Goal: Information Seeking & Learning: Learn about a topic

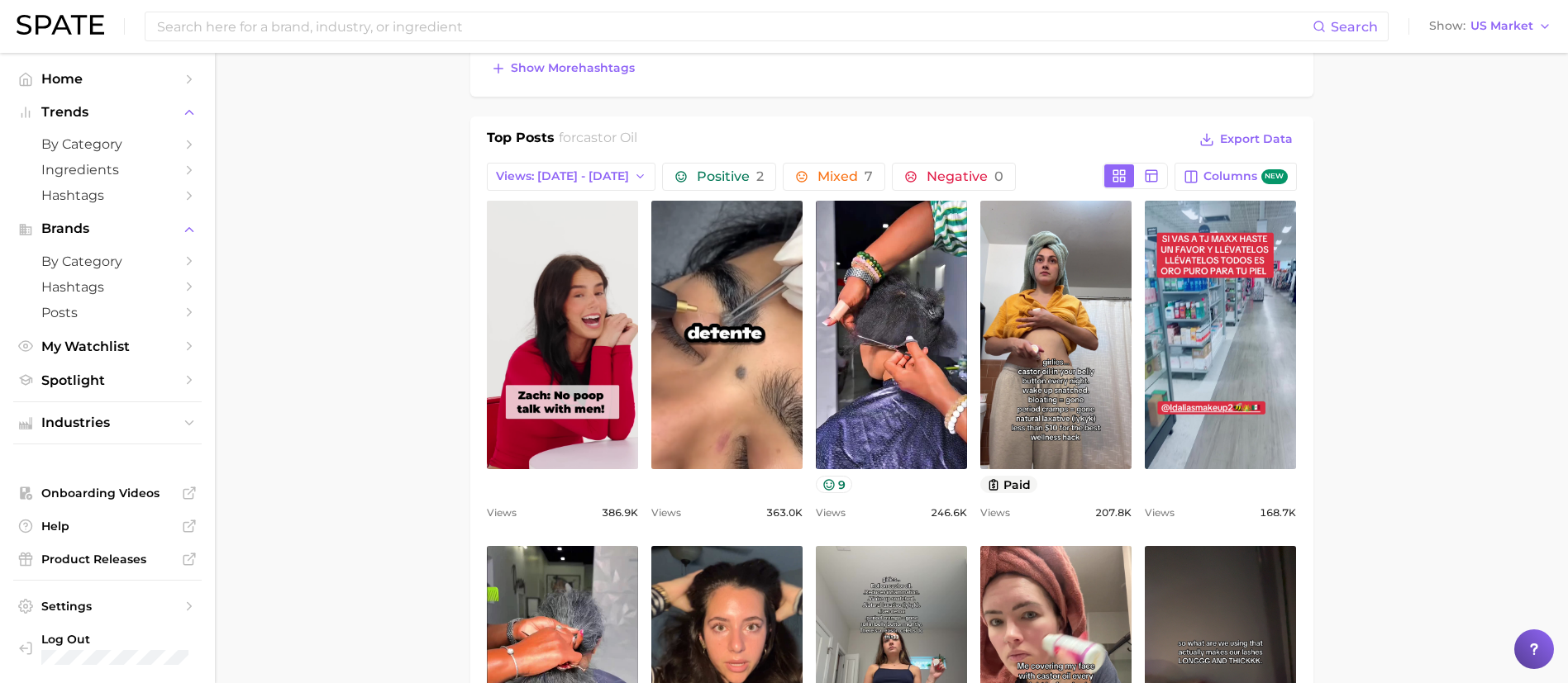
scroll to position [744, 0]
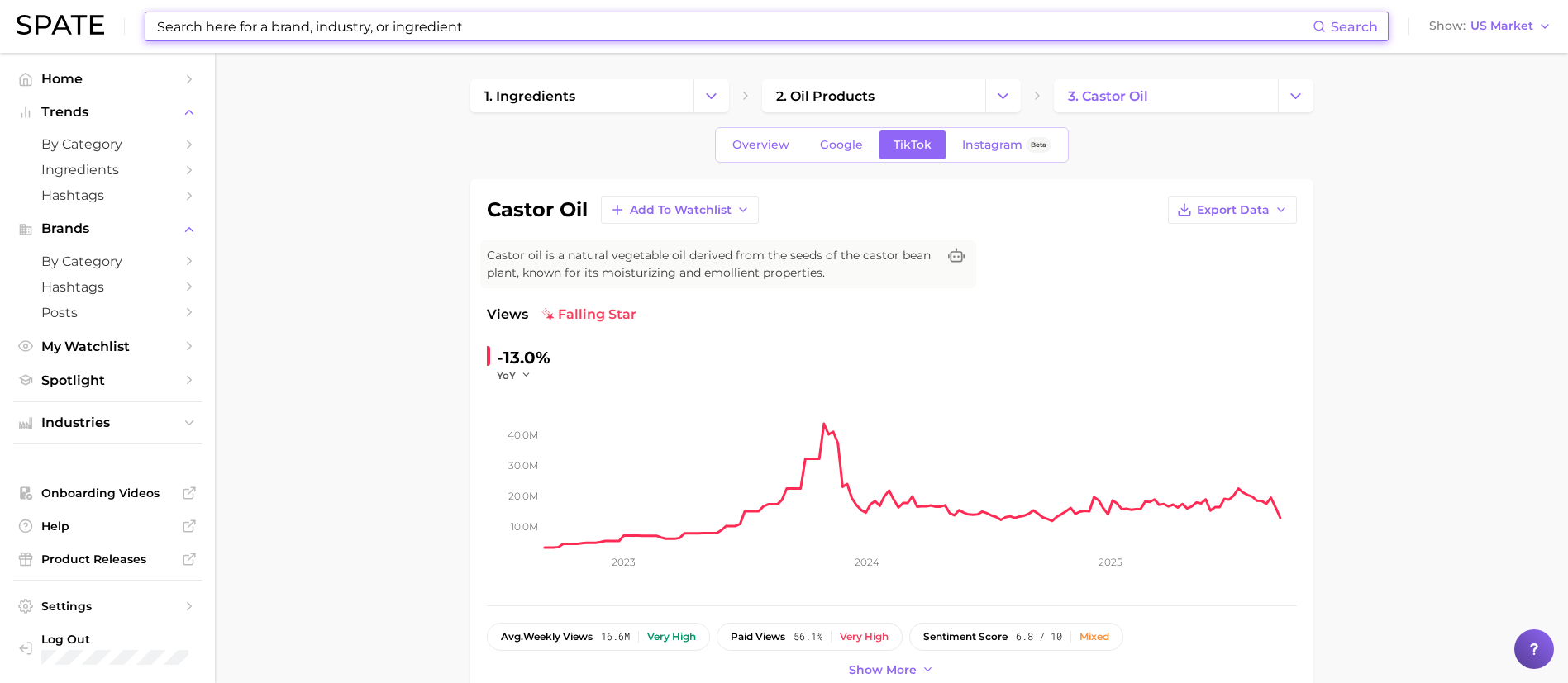
click at [248, 26] on input at bounding box center [733, 26] width 1157 height 28
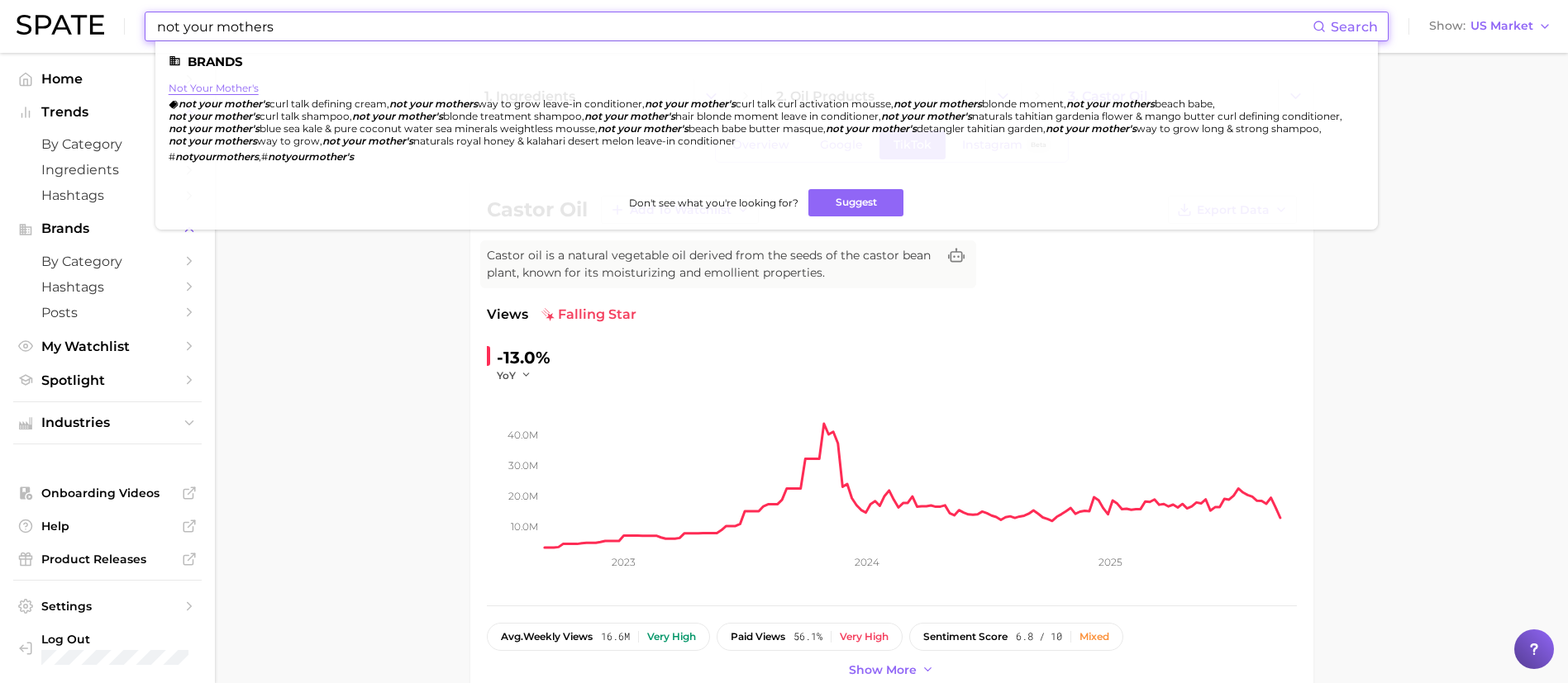
type input "not your mothers"
click at [243, 85] on link "not your mother's" at bounding box center [213, 87] width 90 height 12
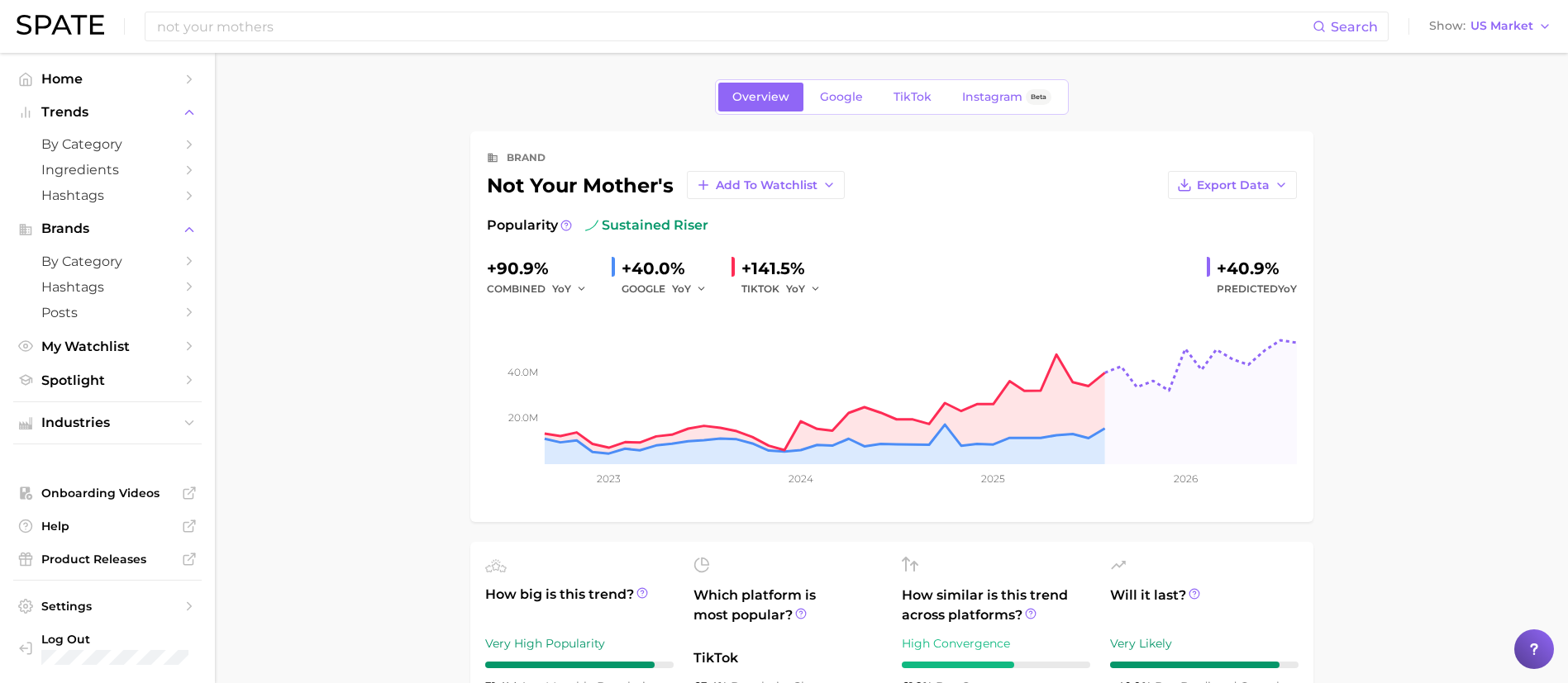
click at [786, 264] on div "+141.5%" at bounding box center [786, 269] width 91 height 26
click at [807, 284] on button "YoY" at bounding box center [804, 289] width 36 height 20
click at [808, 306] on button "YoY" at bounding box center [877, 315] width 182 height 29
click at [910, 98] on span "TikTok" at bounding box center [912, 96] width 38 height 14
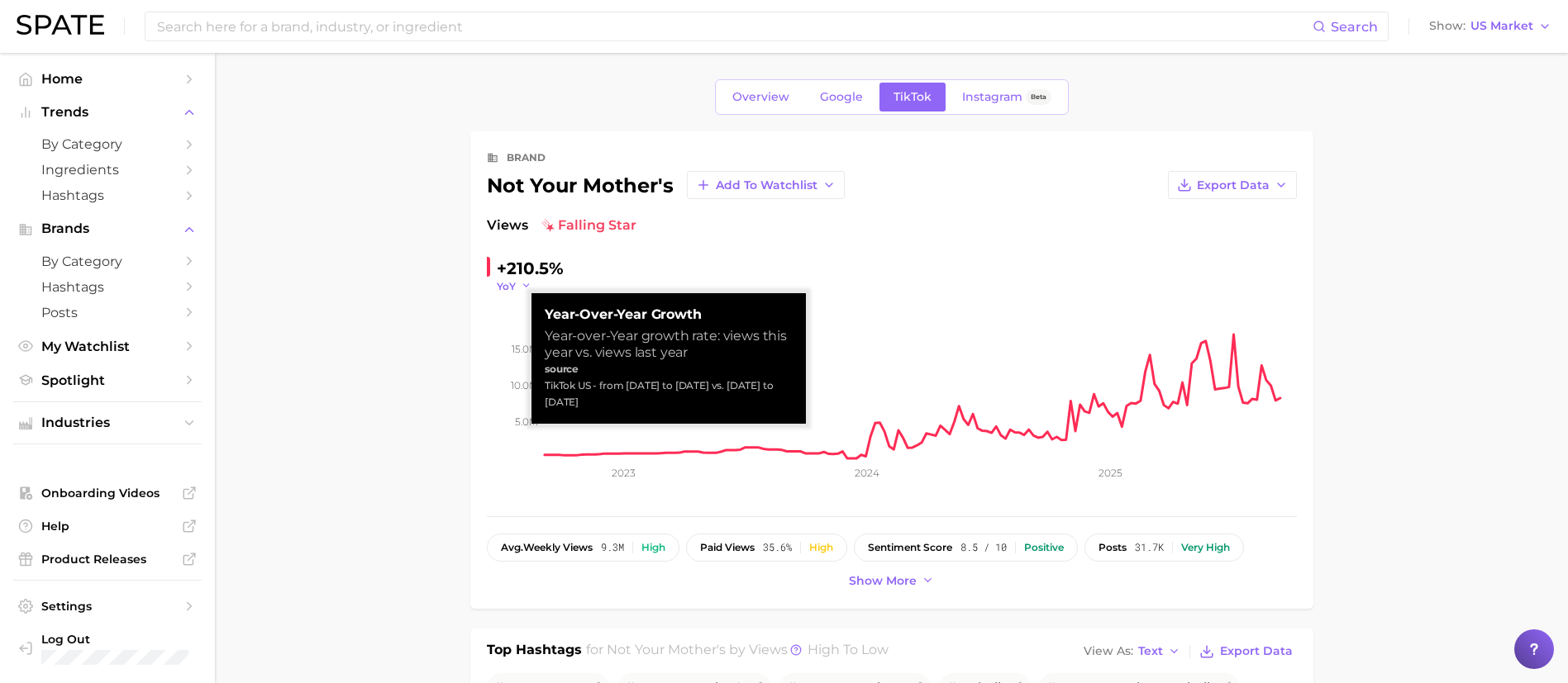
click at [528, 280] on icon "button" at bounding box center [526, 286] width 11 height 11
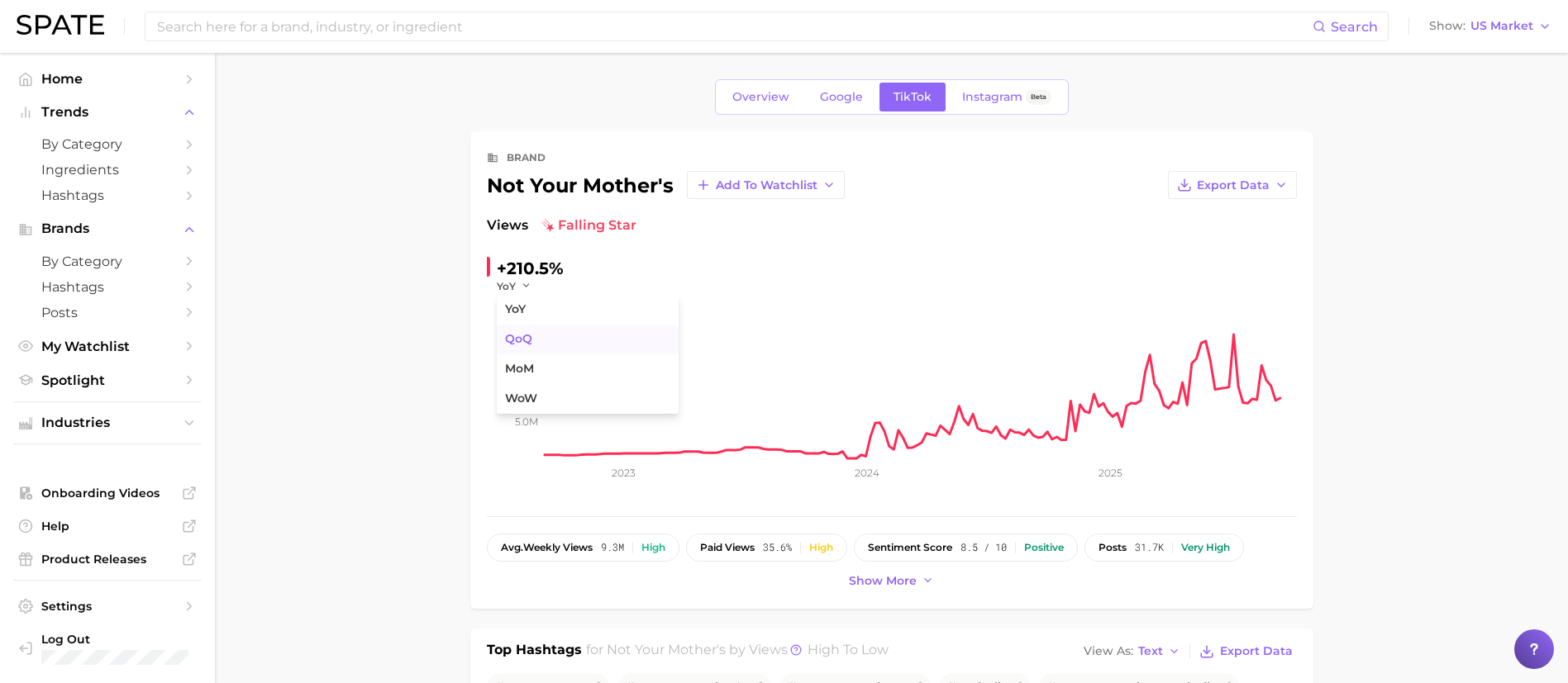
click at [513, 346] on button "QoQ" at bounding box center [588, 339] width 182 height 29
click at [523, 283] on button "QoQ" at bounding box center [517, 286] width 40 height 14
click at [521, 359] on button "MoM" at bounding box center [588, 369] width 182 height 29
click at [521, 284] on span "MoM" at bounding box center [509, 286] width 25 height 14
click at [519, 397] on span "WoW" at bounding box center [521, 398] width 32 height 14
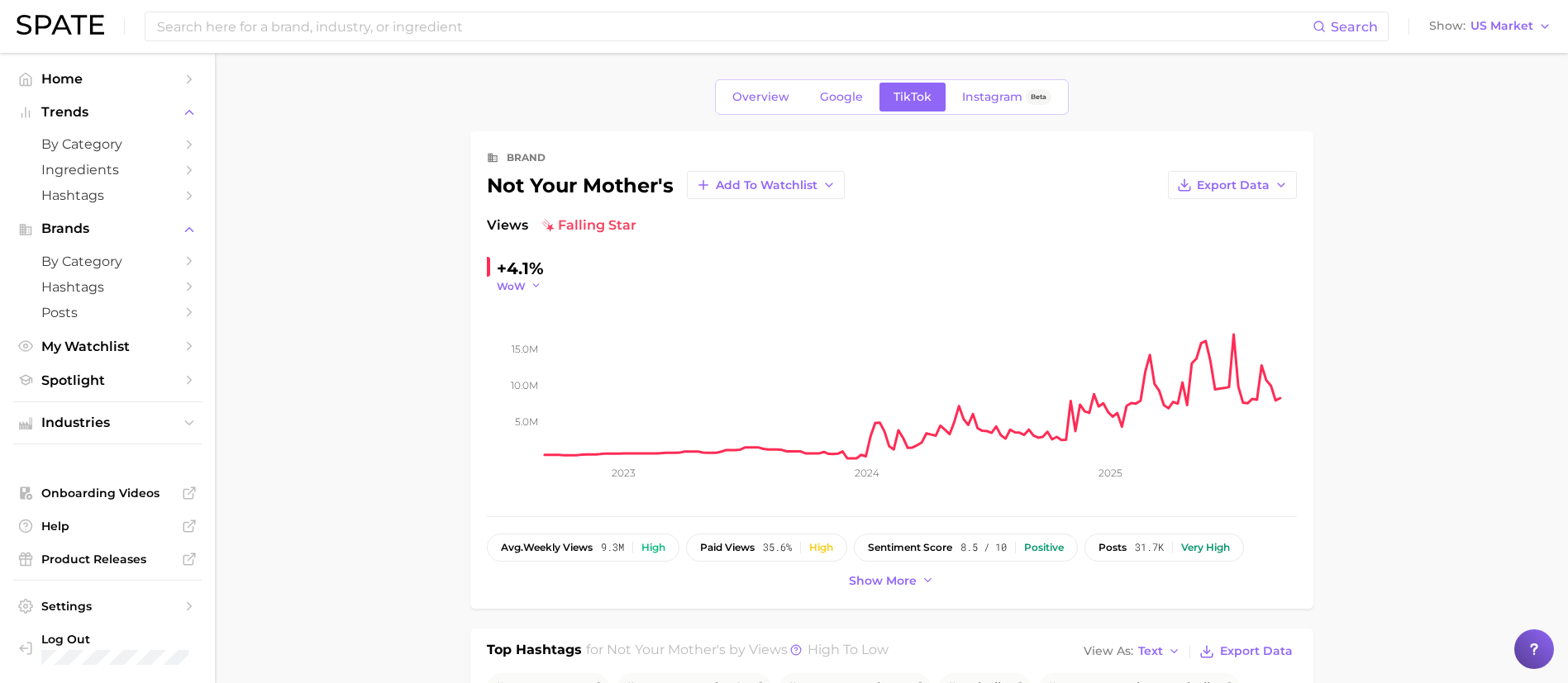
click at [522, 284] on span "WoW" at bounding box center [511, 286] width 29 height 14
click at [521, 310] on span "YoY" at bounding box center [516, 309] width 21 height 14
click at [509, 220] on span "Views" at bounding box center [507, 225] width 42 height 20
click at [1144, 538] on button "posts 31.7k Very high" at bounding box center [1164, 548] width 160 height 28
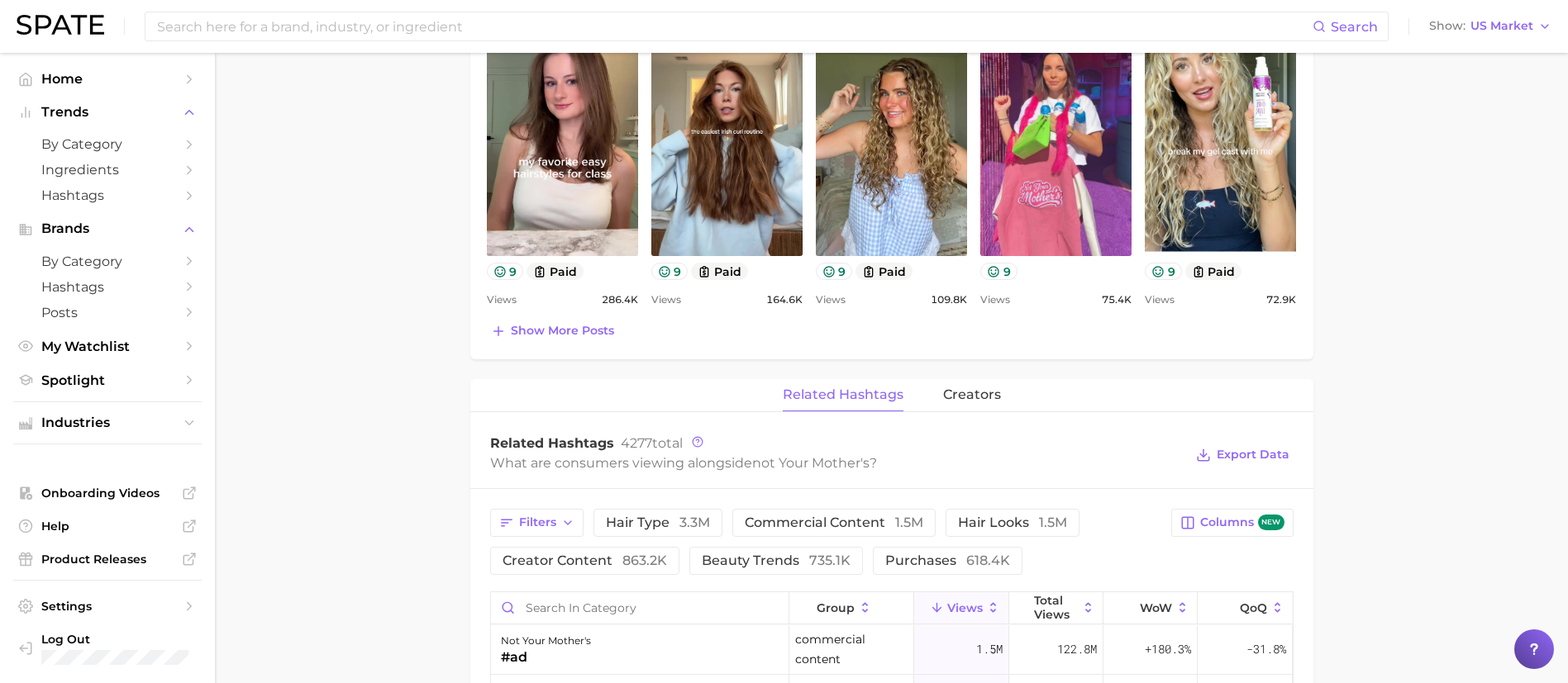
scroll to position [991, 0]
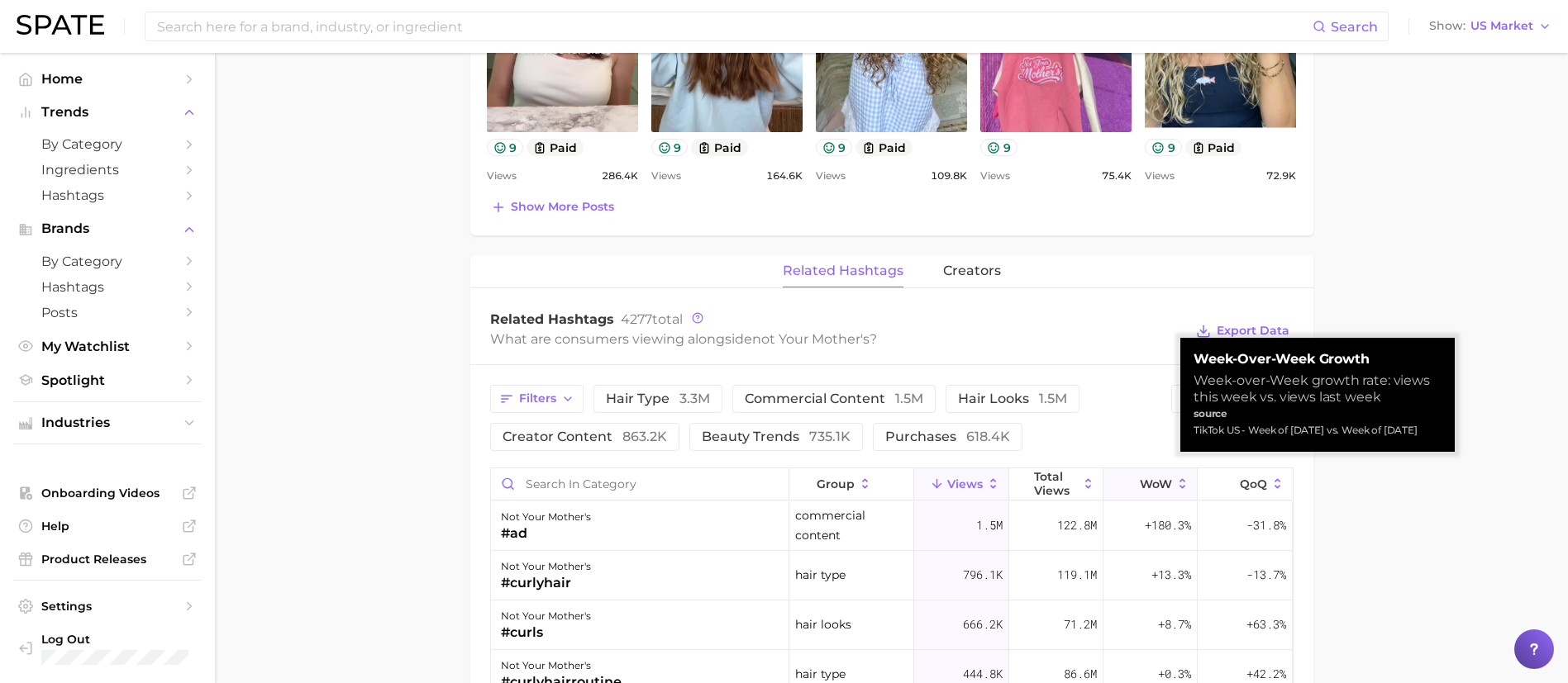
click at [1175, 478] on icon at bounding box center [1183, 484] width 15 height 15
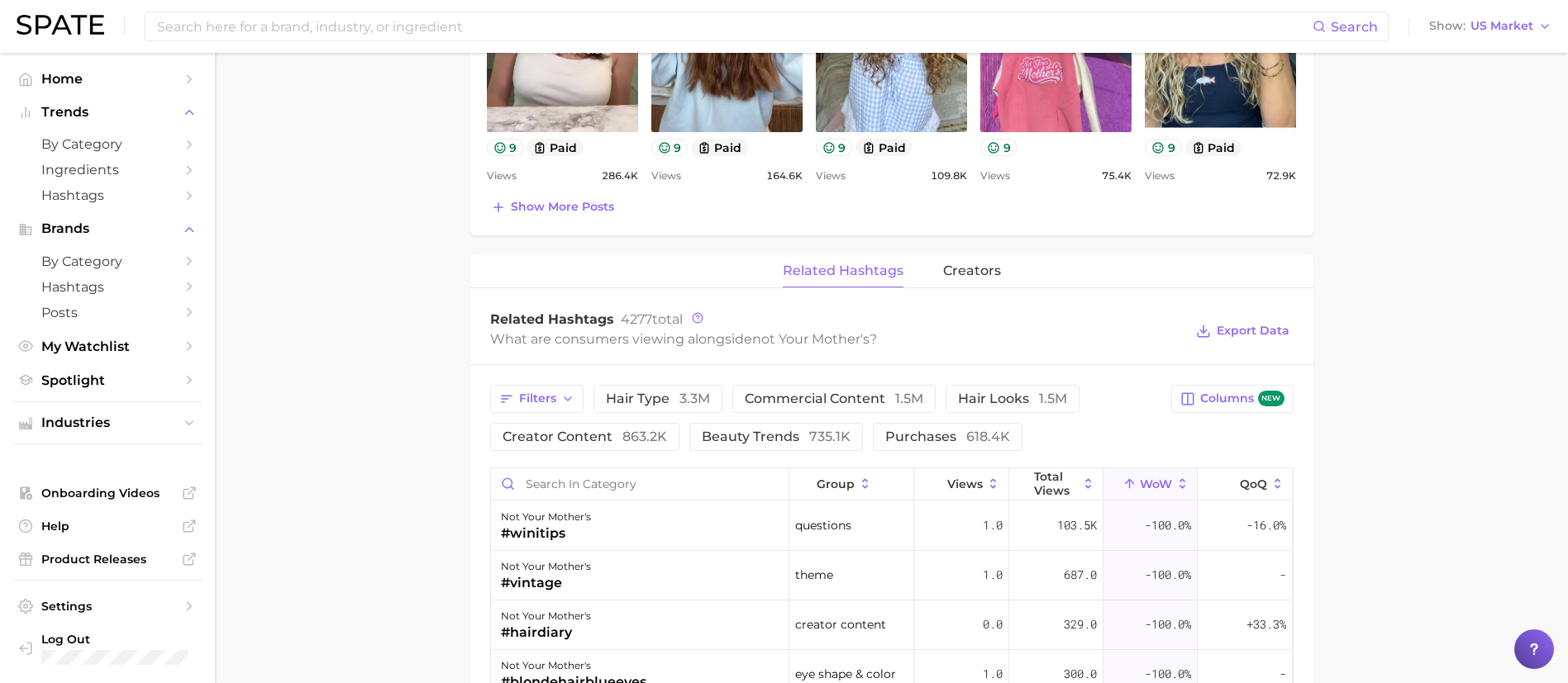
click at [1471, 296] on main "Overview Google TikTok Instagram Beta brand not your mother's Add to Watchlist …" at bounding box center [891, 157] width 1353 height 2192
click at [1239, 398] on span "Columns new" at bounding box center [1242, 398] width 83 height 16
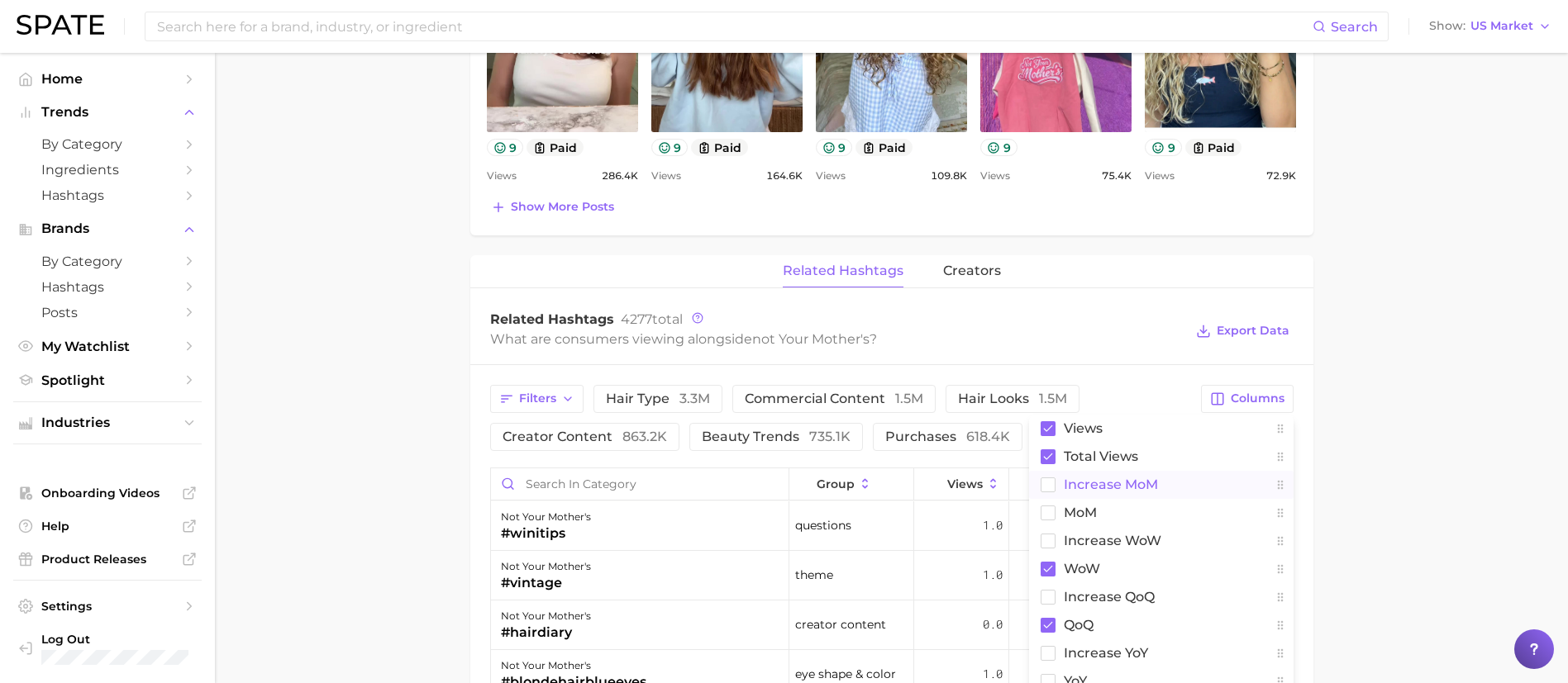
click at [1052, 486] on rect at bounding box center [1048, 484] width 14 height 14
click at [1051, 493] on button "increase MoM" at bounding box center [1160, 485] width 264 height 28
click at [1051, 511] on rect at bounding box center [1048, 513] width 14 height 14
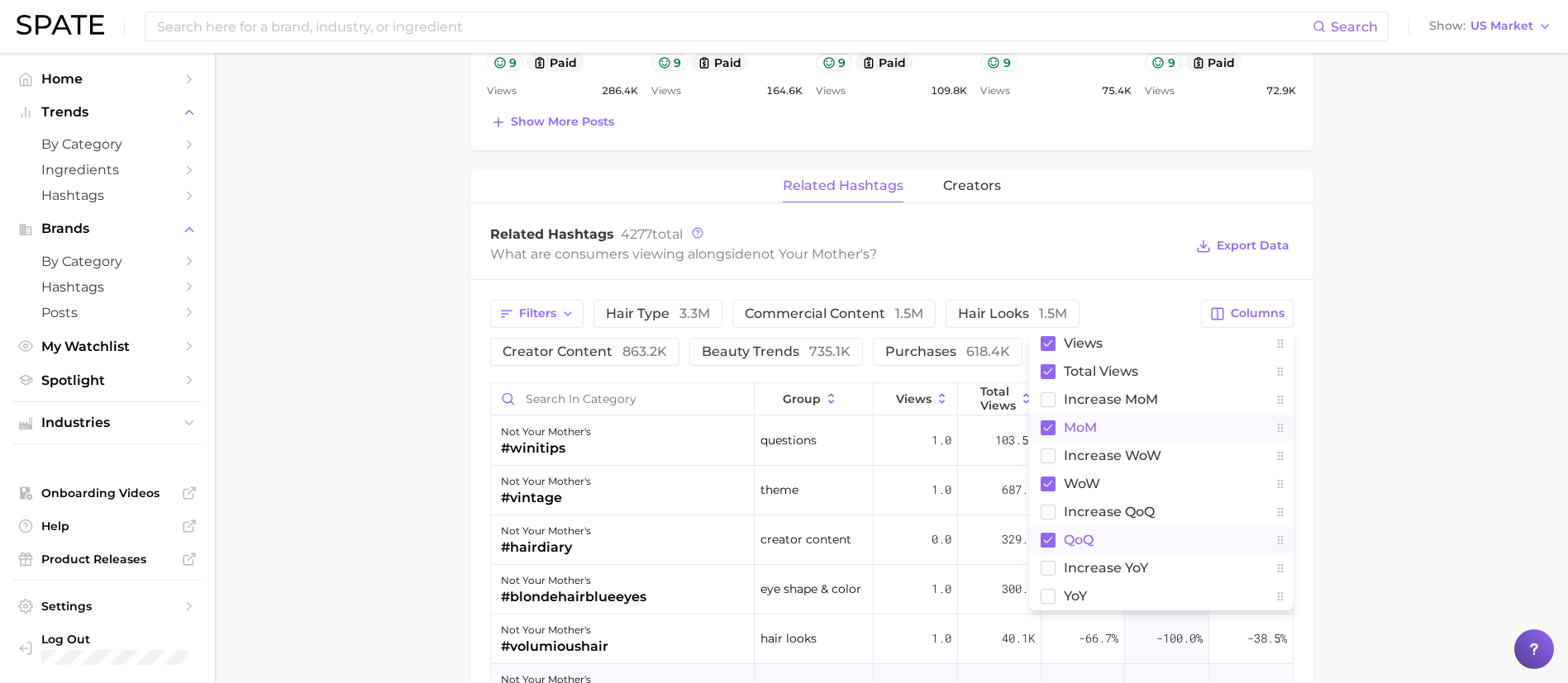
scroll to position [1115, 0]
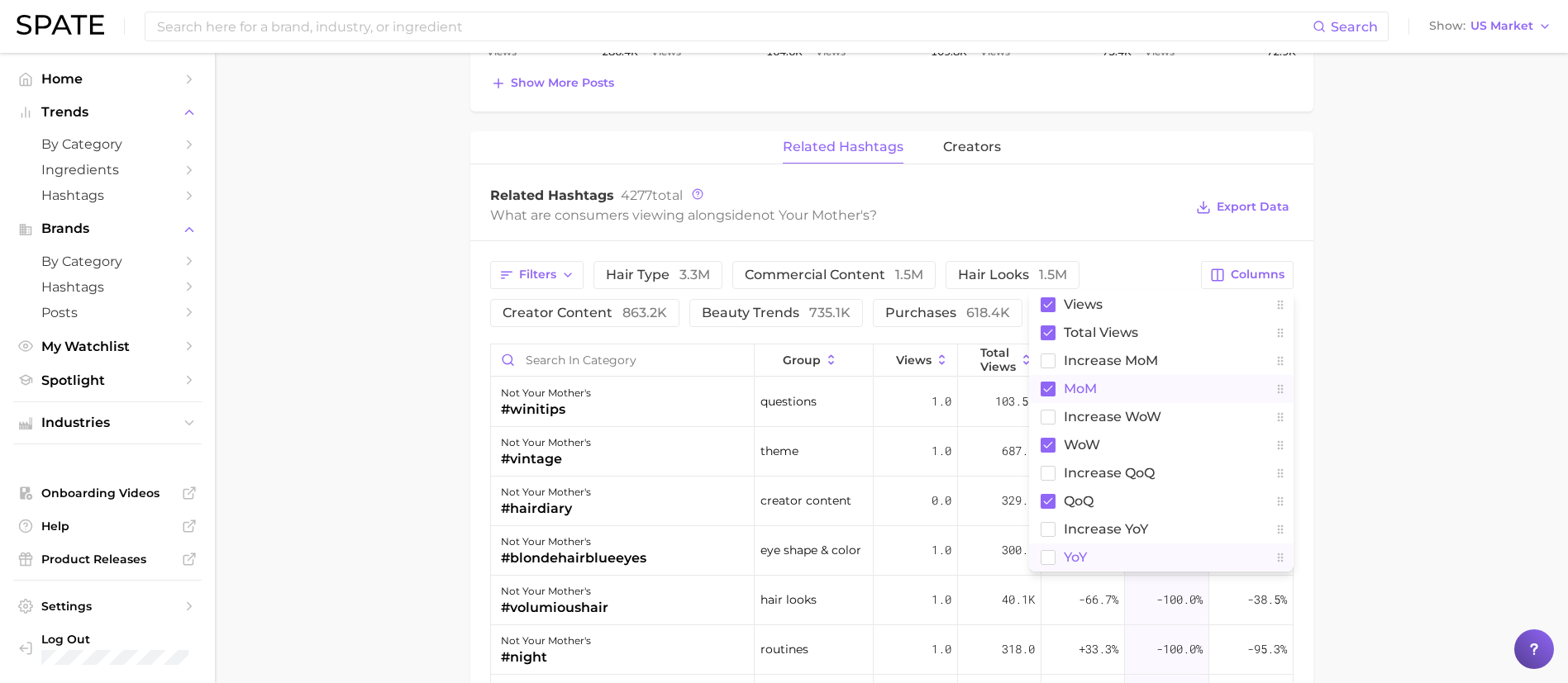
click at [1051, 561] on rect at bounding box center [1048, 557] width 14 height 14
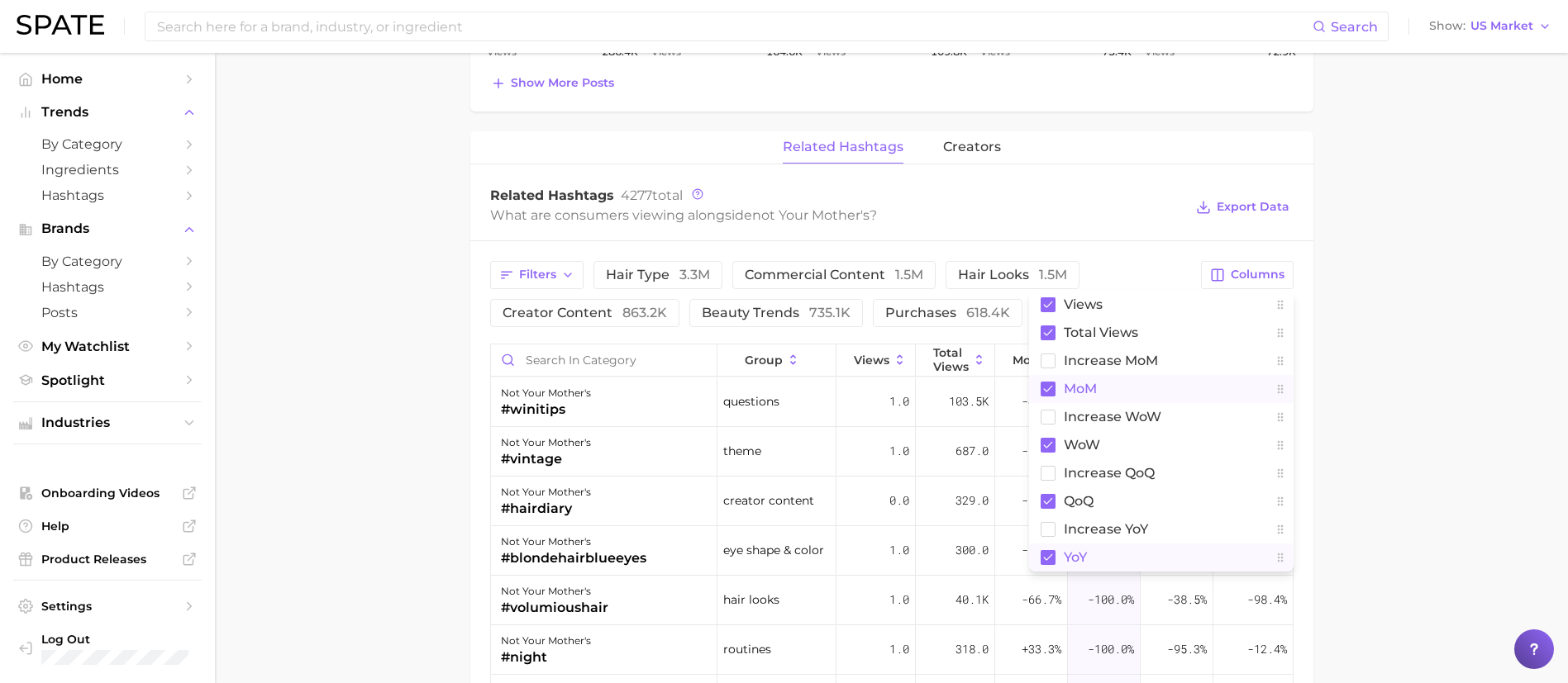
click at [1380, 500] on main "Overview Google TikTok Instagram Beta brand not your mother's Add to Watchlist …" at bounding box center [891, 33] width 1353 height 2192
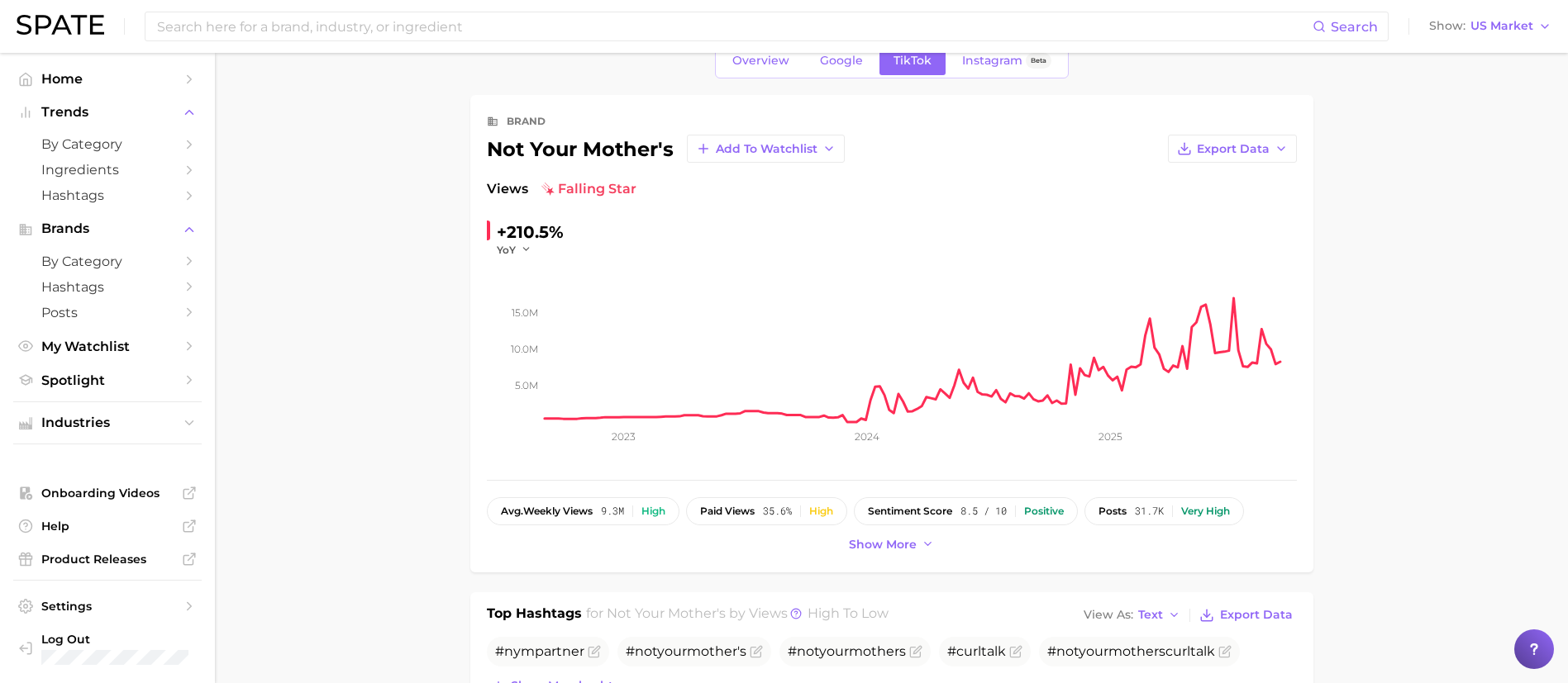
scroll to position [0, 0]
